Goal: Browse casually

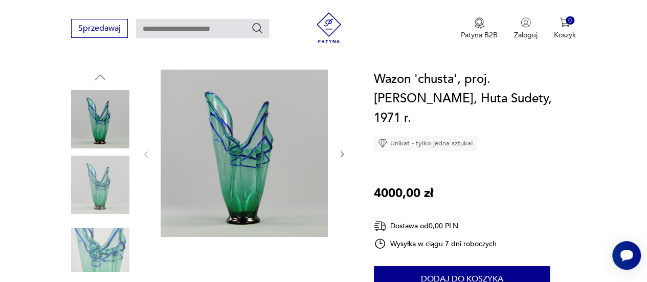
click at [341, 154] on icon "button" at bounding box center [342, 154] width 8 height 8
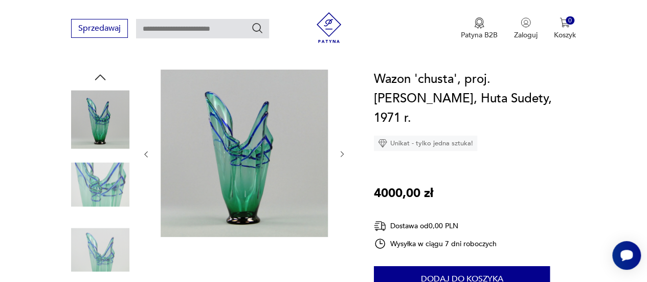
click at [341, 154] on icon "button" at bounding box center [342, 154] width 8 height 8
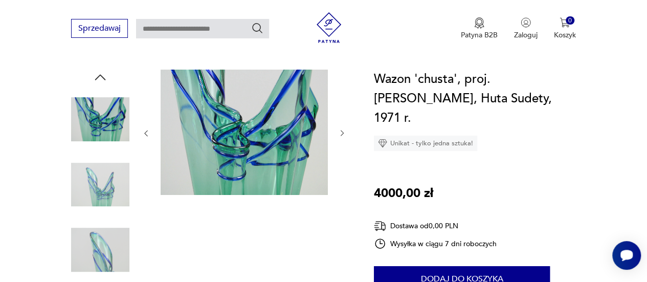
click at [341, 154] on div at bounding box center [244, 133] width 205 height 127
click at [250, 141] on img at bounding box center [244, 132] width 167 height 125
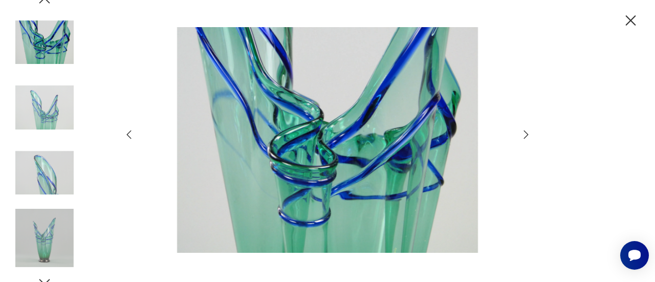
click at [525, 137] on icon "button" at bounding box center [526, 134] width 12 height 12
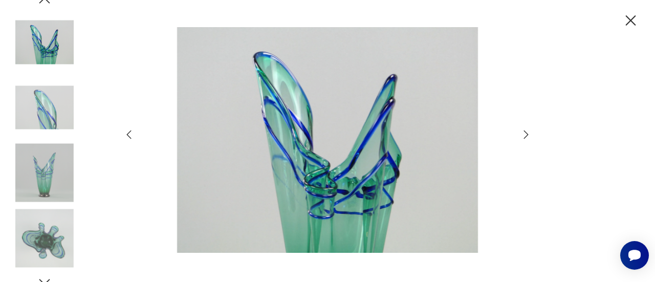
click at [525, 137] on icon "button" at bounding box center [526, 134] width 12 height 12
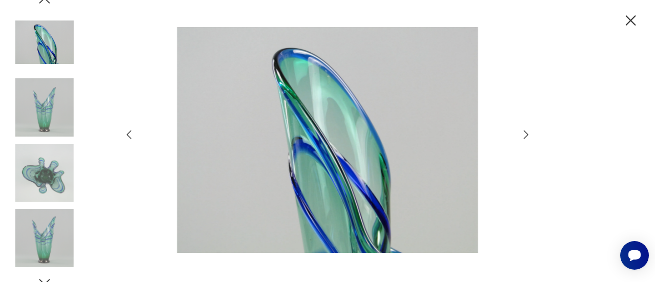
click at [525, 137] on icon "button" at bounding box center [526, 134] width 12 height 12
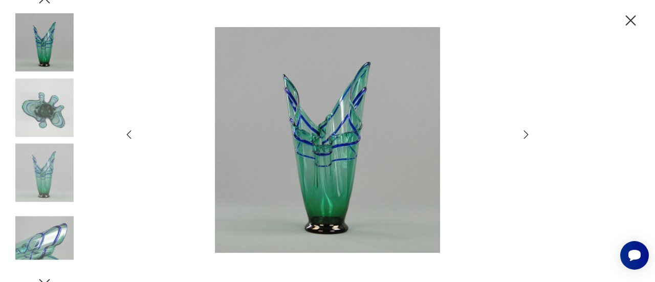
click at [525, 137] on icon "button" at bounding box center [526, 134] width 12 height 12
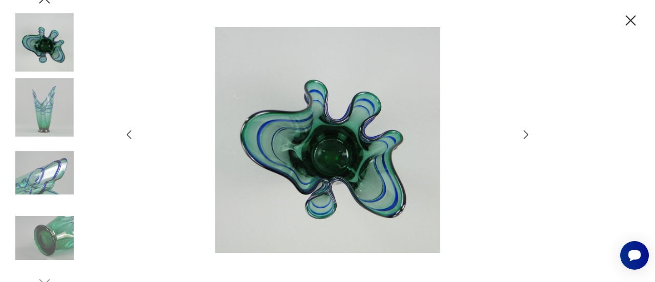
click at [525, 137] on icon "button" at bounding box center [526, 134] width 12 height 12
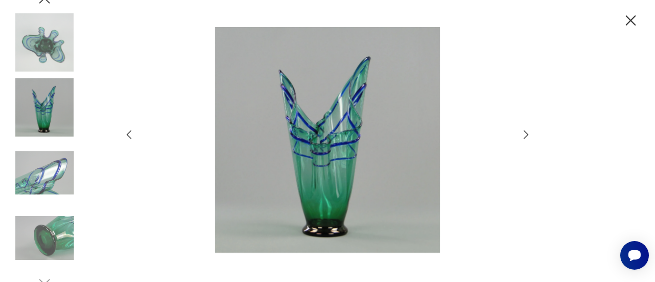
click at [525, 137] on icon "button" at bounding box center [526, 134] width 12 height 12
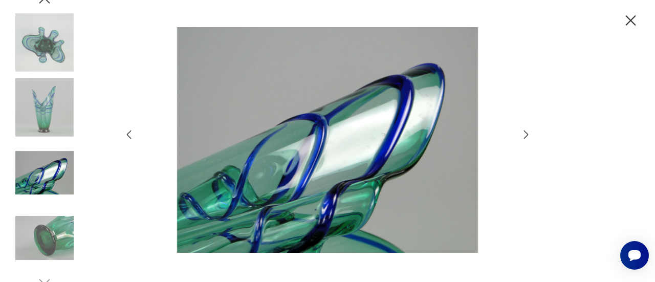
click at [525, 137] on icon "button" at bounding box center [526, 134] width 12 height 12
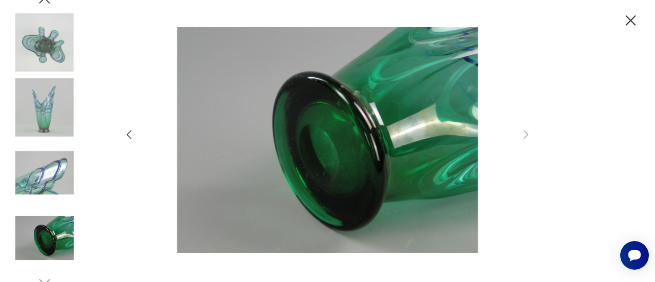
click at [624, 20] on icon "button" at bounding box center [631, 21] width 18 height 18
